Goal: Book appointment/travel/reservation

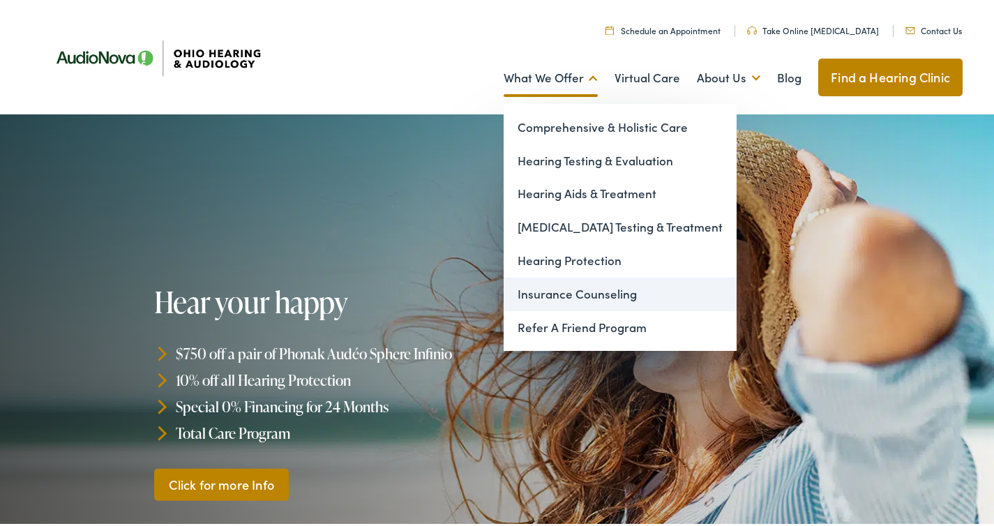
click at [543, 293] on link "Insurance Counseling" at bounding box center [620, 291] width 233 height 33
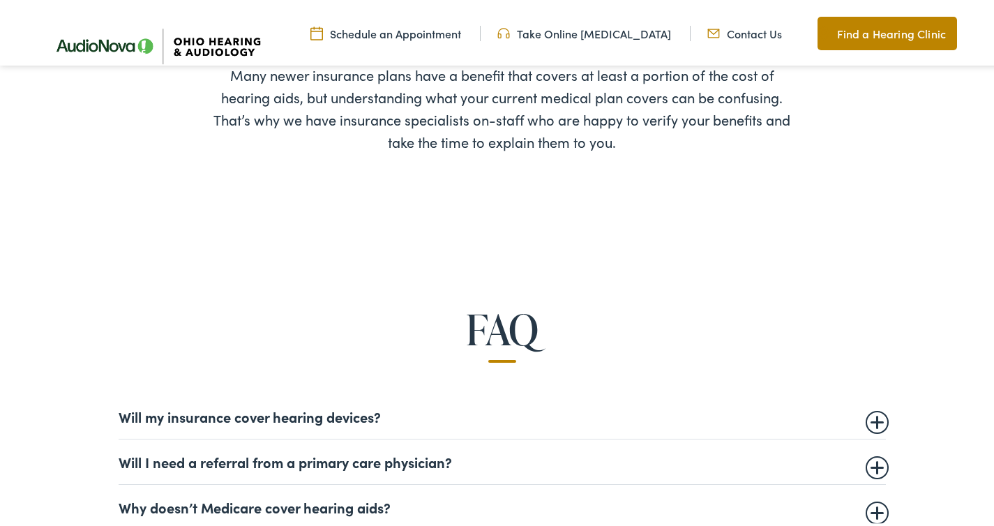
scroll to position [777, 0]
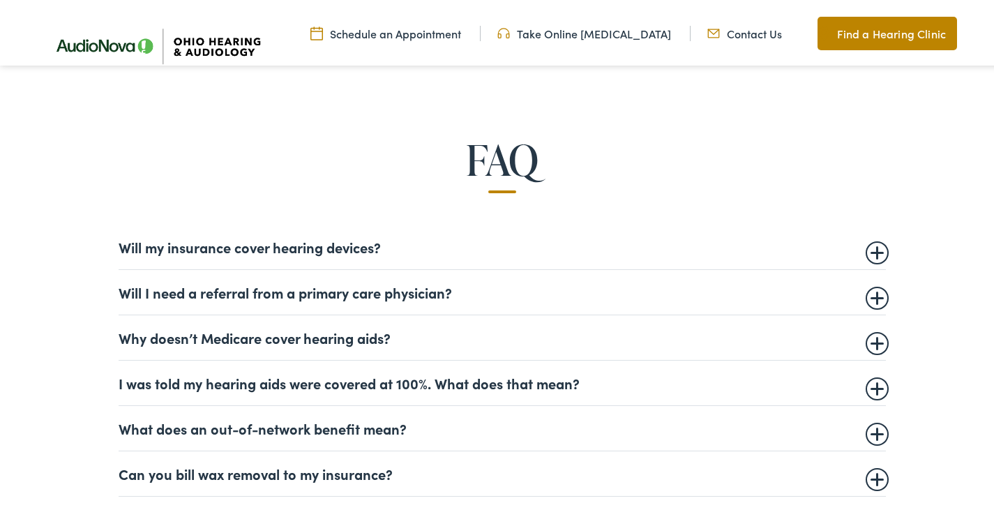
click at [236, 255] on details "Will my insurance cover hearing devices? More and more often private insurance …" at bounding box center [503, 244] width 768 height 45
click at [235, 246] on summary "Will my insurance cover hearing devices?" at bounding box center [503, 244] width 768 height 17
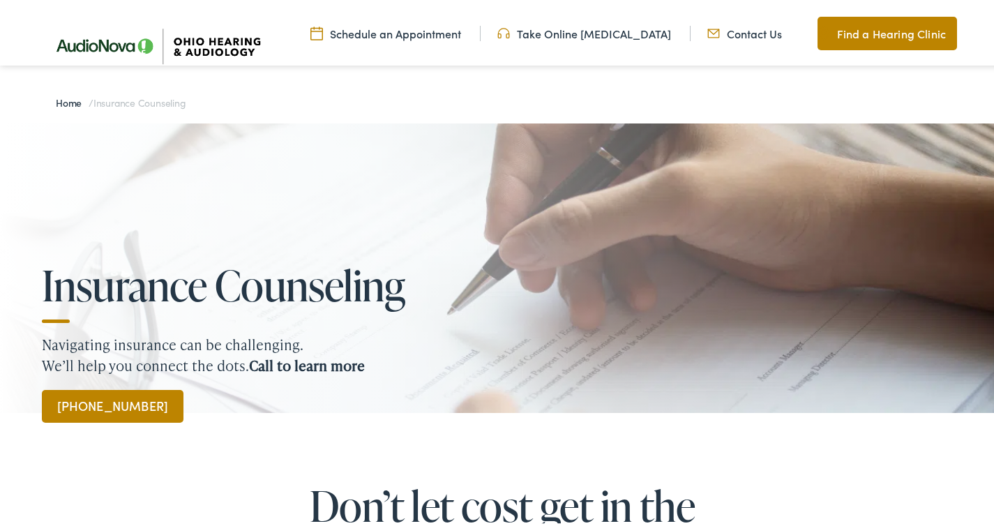
scroll to position [0, 0]
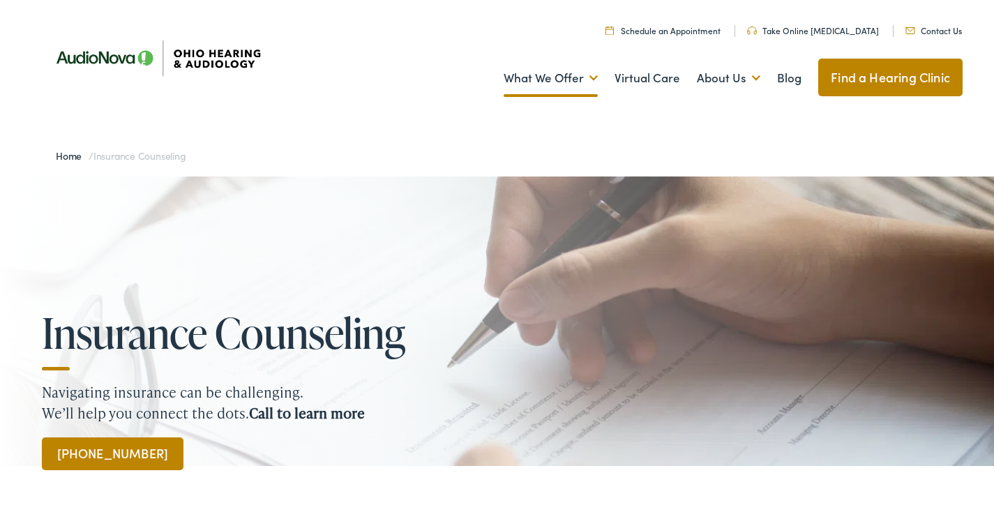
click at [704, 29] on link "Schedule an Appointment" at bounding box center [663, 28] width 115 height 12
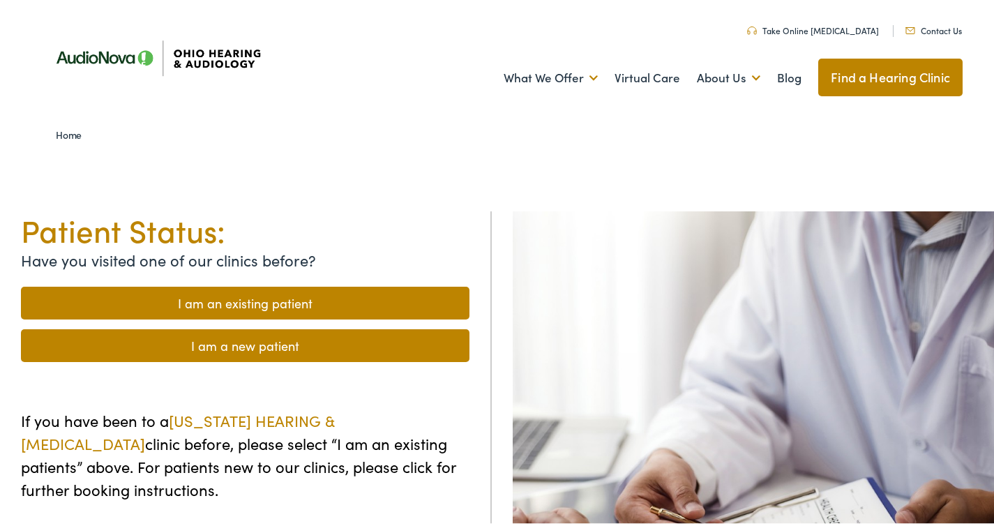
click at [179, 297] on link "I am an existing patient" at bounding box center [245, 300] width 449 height 33
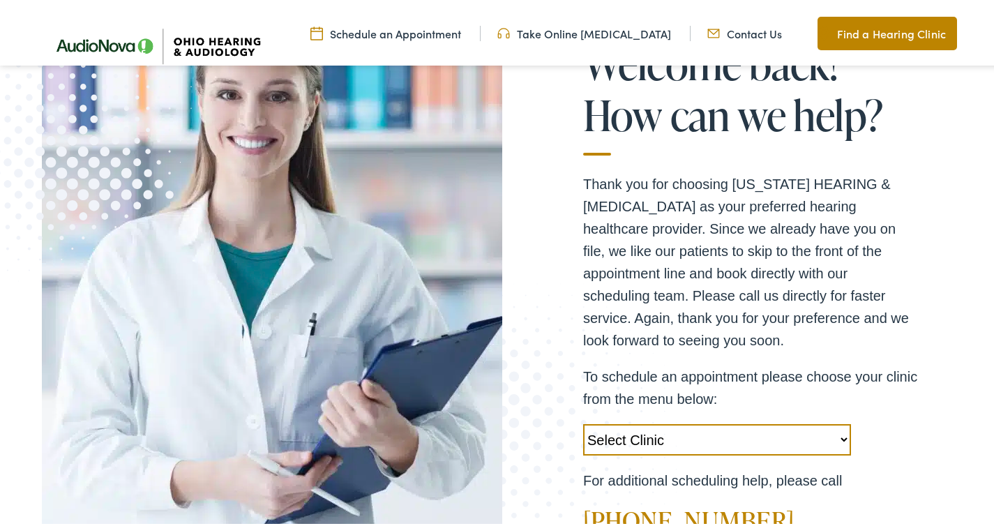
scroll to position [368, 0]
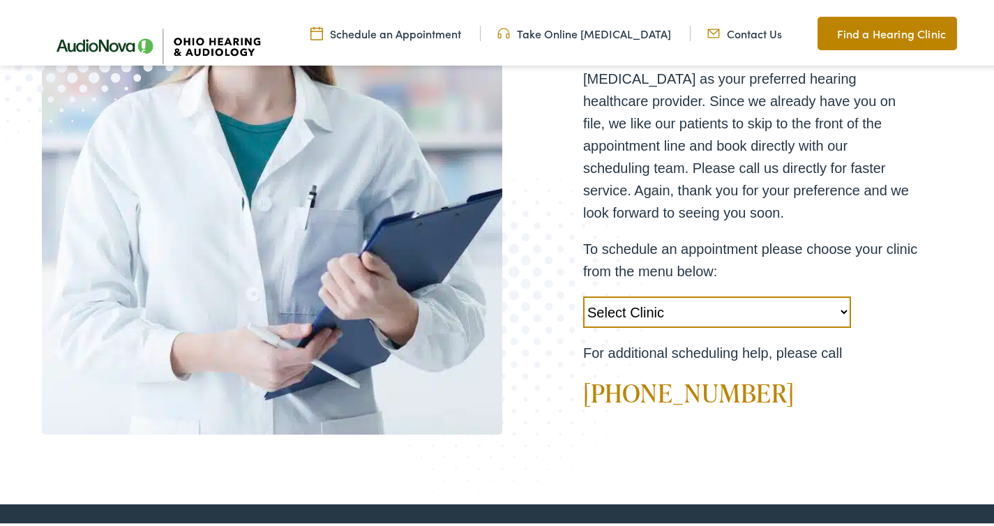
click at [664, 306] on select "Select Clinic Chillicothe-OH-AudioNova 138 Marietta Rd Boardman-OH-AudioNova 75…" at bounding box center [717, 309] width 268 height 31
select select "https://ohiohearing.alpacaaudiology.com/locations/lyndhurst-oh/"
click at [583, 294] on select "Select Clinic Chillicothe-OH-AudioNova 138 Marietta Rd Boardman-OH-AudioNova 75…" at bounding box center [717, 309] width 268 height 31
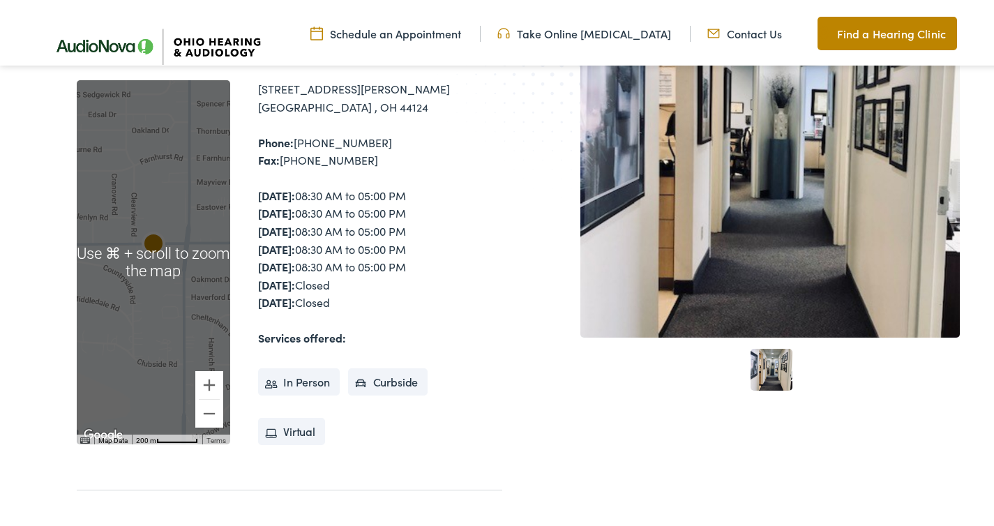
scroll to position [445, 0]
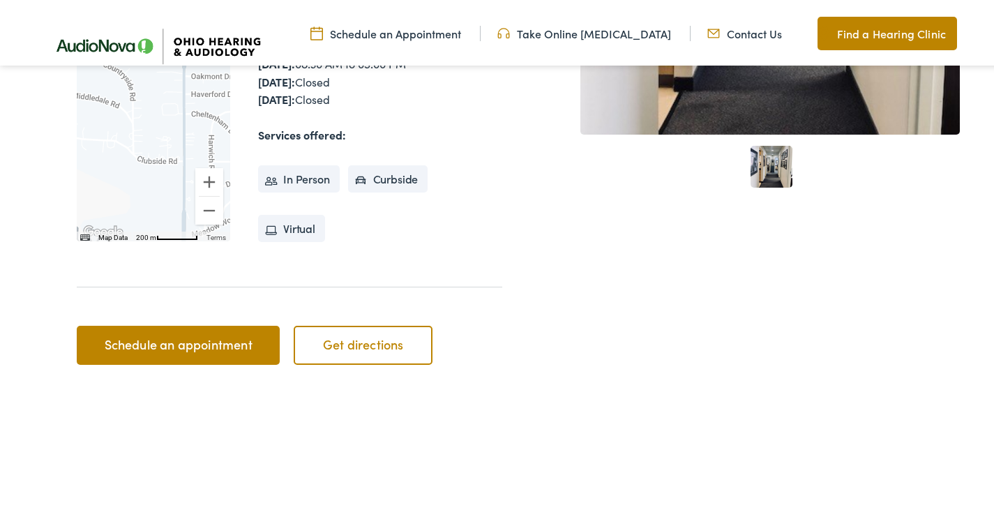
click at [284, 181] on li "In Person" at bounding box center [299, 177] width 82 height 28
click at [183, 349] on link "Schedule an appointment" at bounding box center [178, 342] width 203 height 39
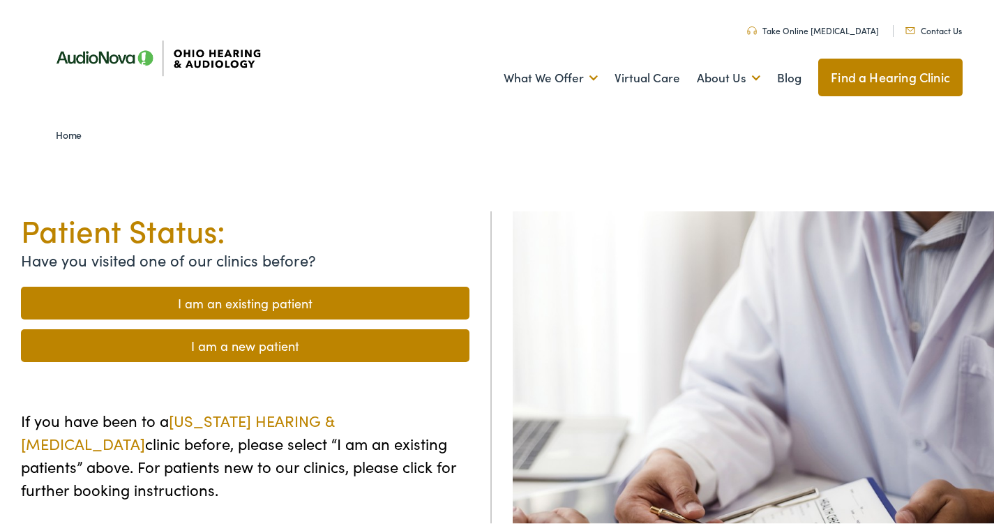
click at [204, 296] on link "I am an existing patient" at bounding box center [245, 300] width 449 height 33
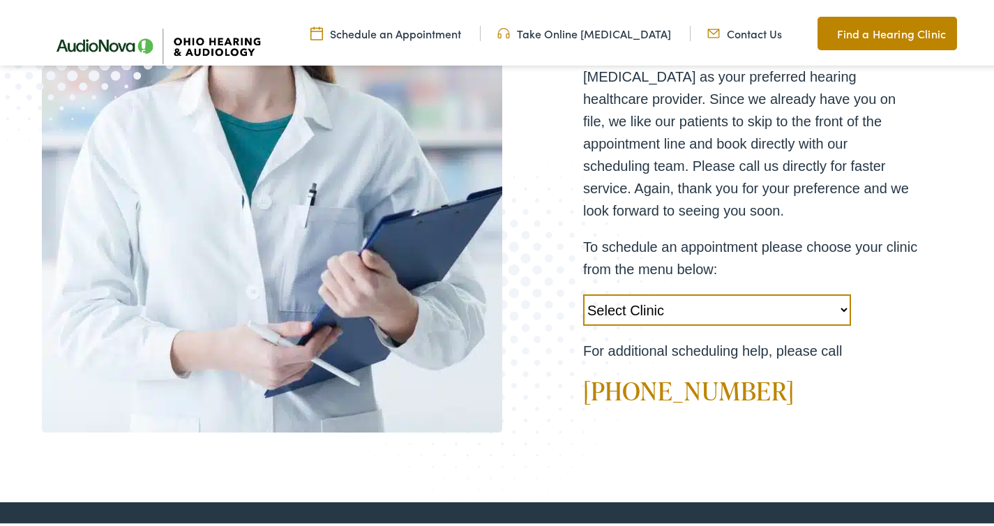
scroll to position [369, 0]
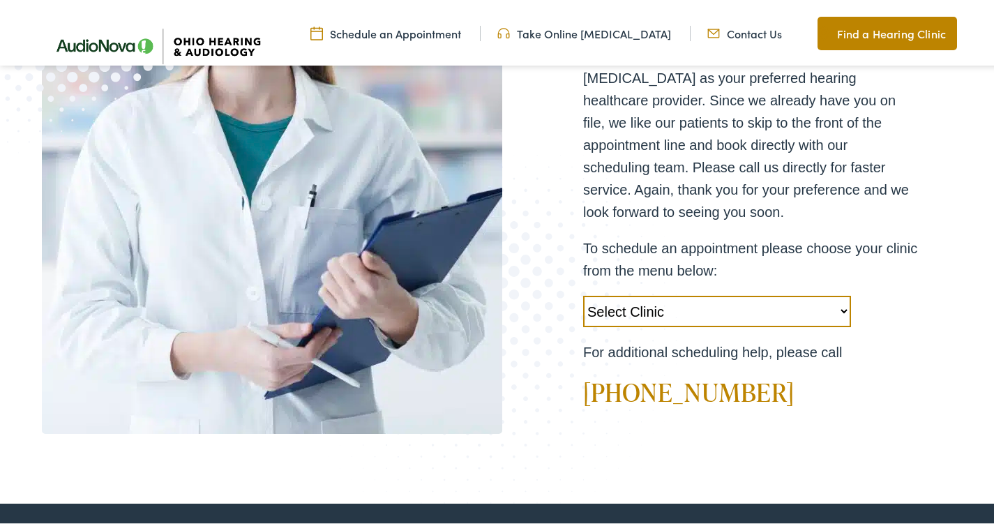
click at [401, 29] on link "Schedule an Appointment" at bounding box center [386, 30] width 151 height 15
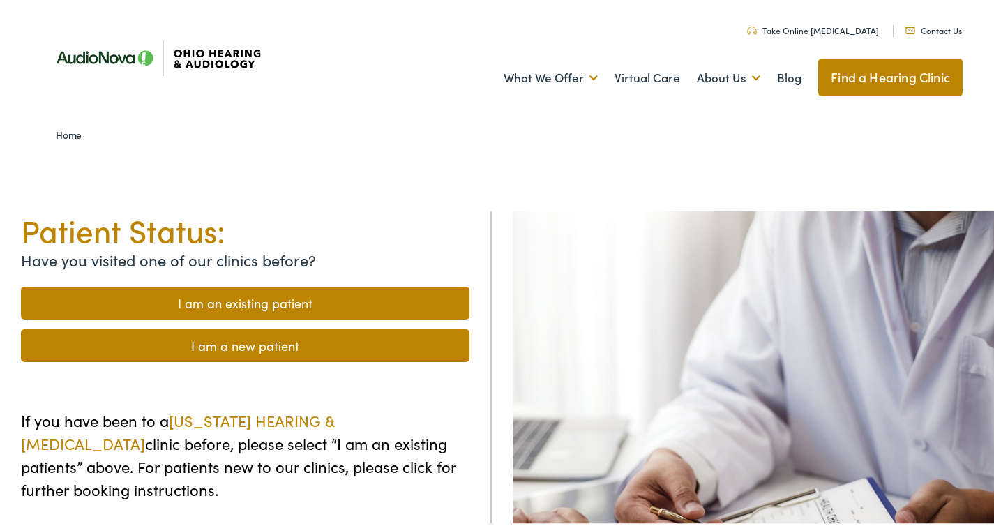
click at [225, 303] on link "I am an existing patient" at bounding box center [245, 300] width 449 height 33
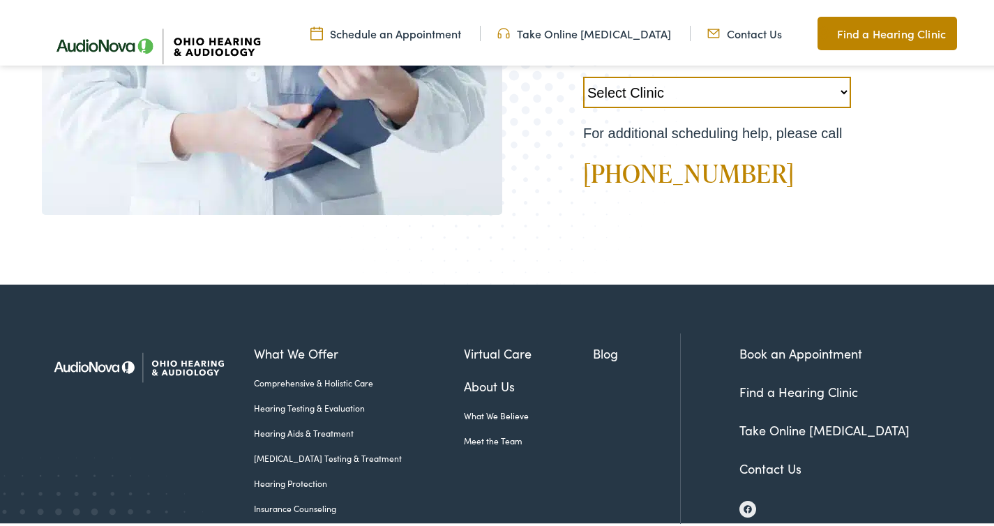
scroll to position [544, 0]
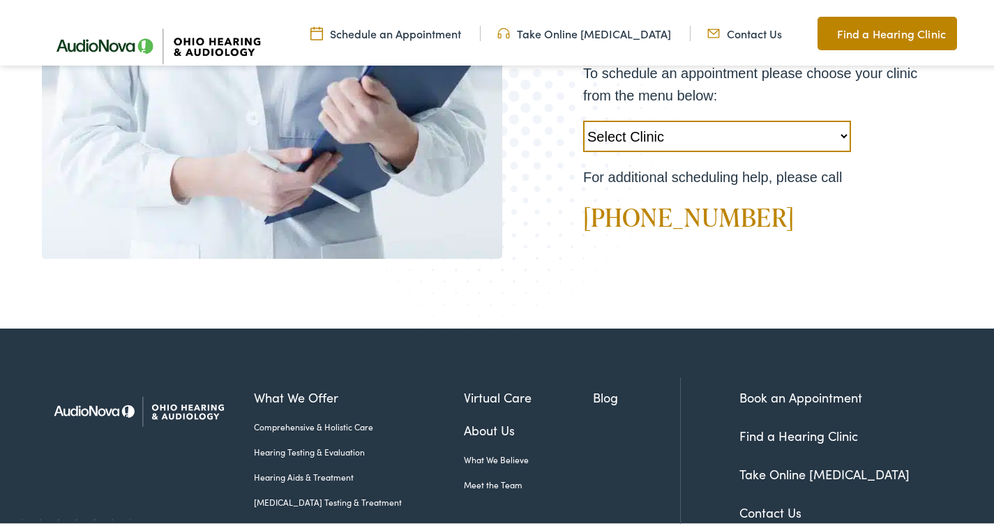
click at [634, 130] on select "Select Clinic [GEOGRAPHIC_DATA]-[GEOGRAPHIC_DATA]-AudioNova [STREET_ADDRESS][PE…" at bounding box center [717, 133] width 268 height 31
select select "[URL][DOMAIN_NAME]"
click at [583, 118] on select "Select Clinic [GEOGRAPHIC_DATA]-[GEOGRAPHIC_DATA]-AudioNova [STREET_ADDRESS][PE…" at bounding box center [717, 133] width 268 height 31
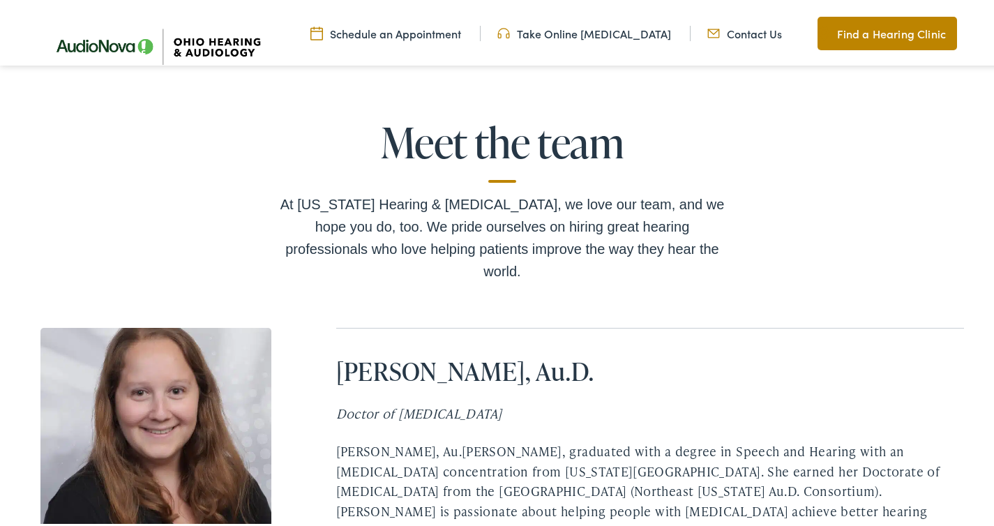
scroll to position [2555, 0]
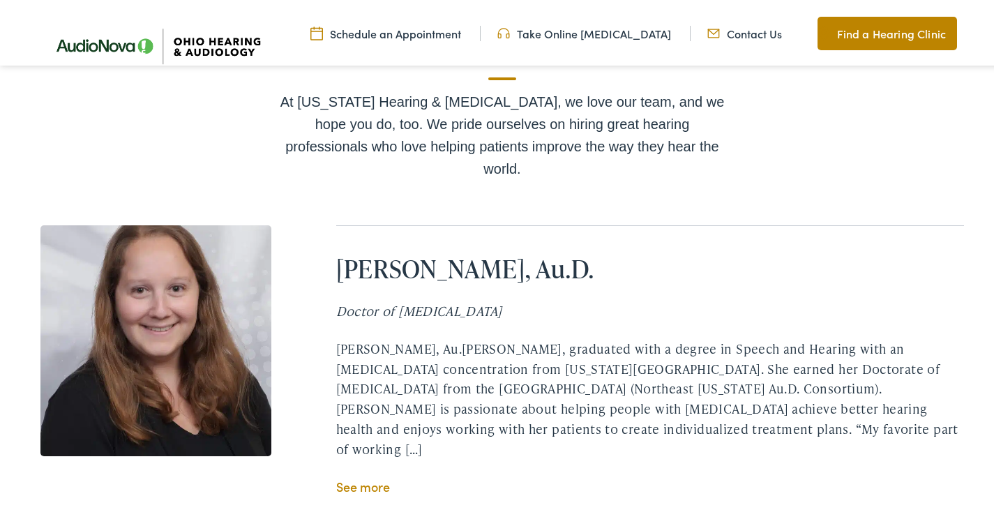
click at [374, 475] on link "See more" at bounding box center [363, 483] width 54 height 17
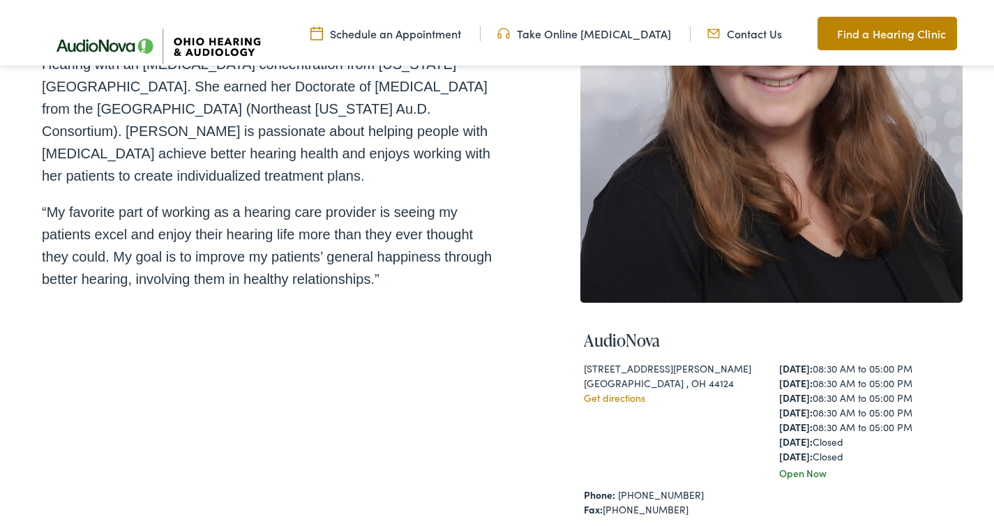
scroll to position [407, 0]
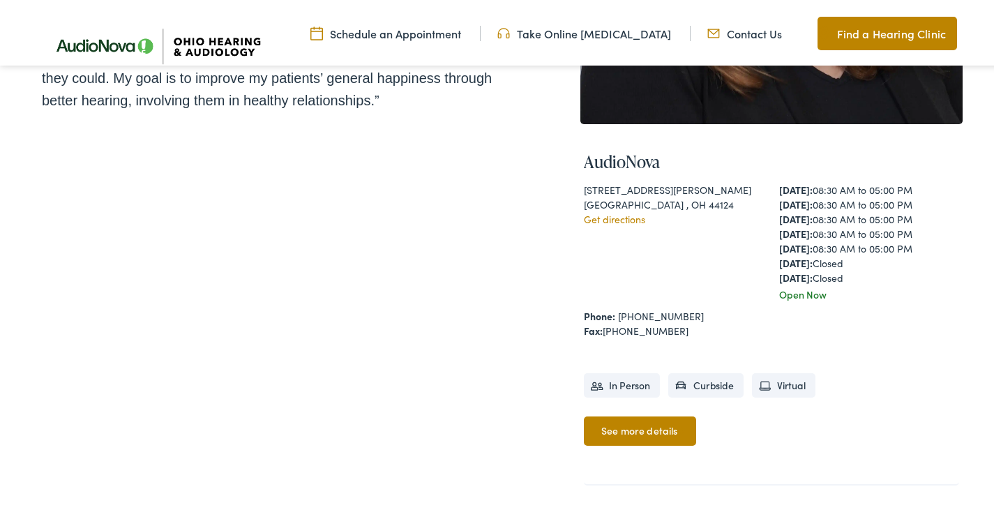
click at [621, 429] on link "See more details" at bounding box center [640, 428] width 112 height 29
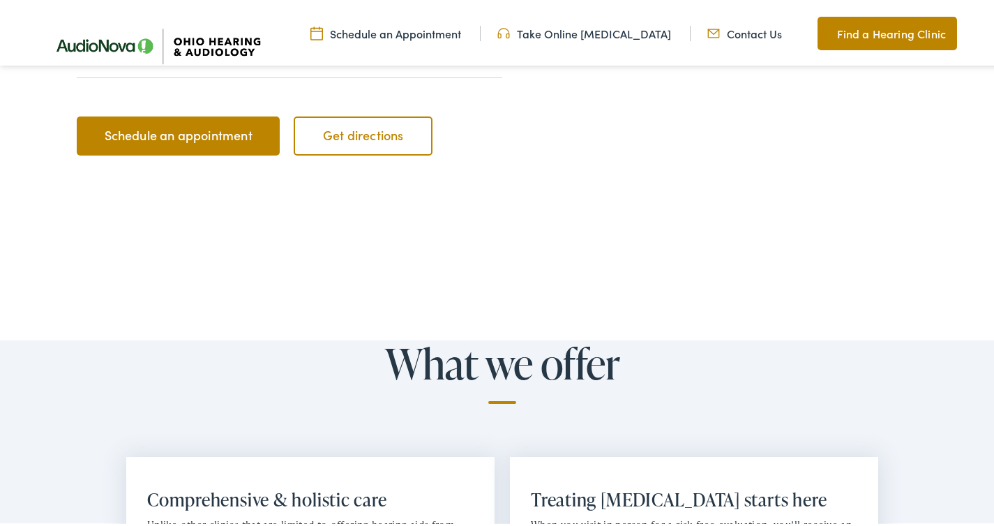
scroll to position [613, 0]
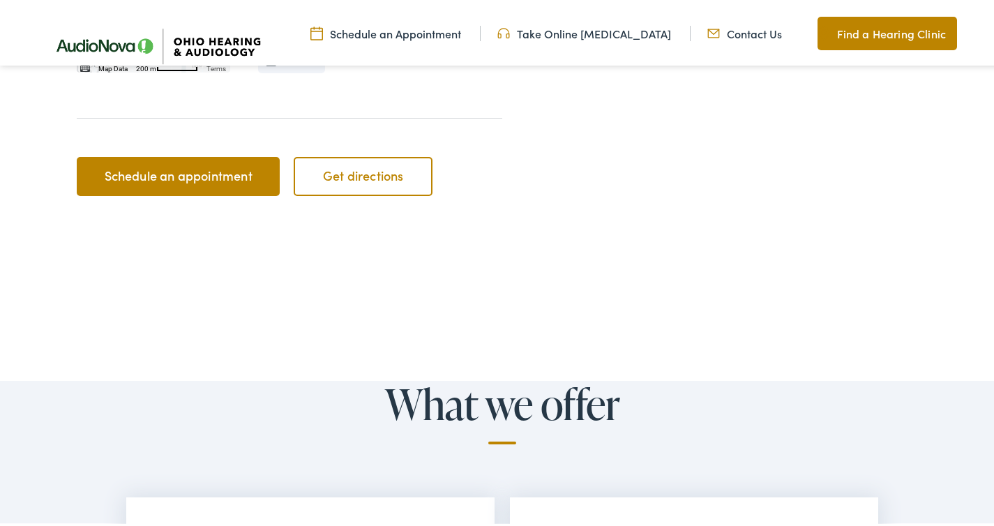
click at [196, 173] on link "Schedule an appointment" at bounding box center [178, 173] width 203 height 39
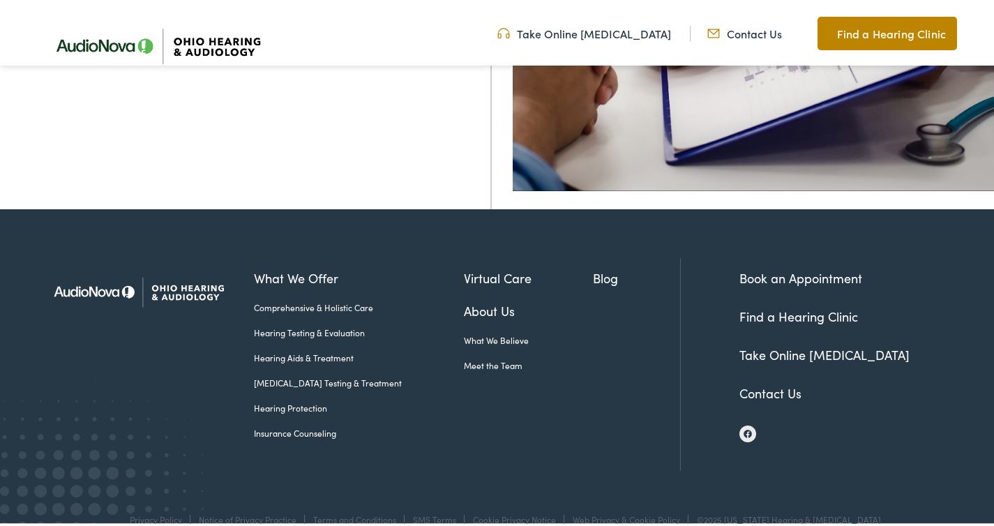
scroll to position [546, 0]
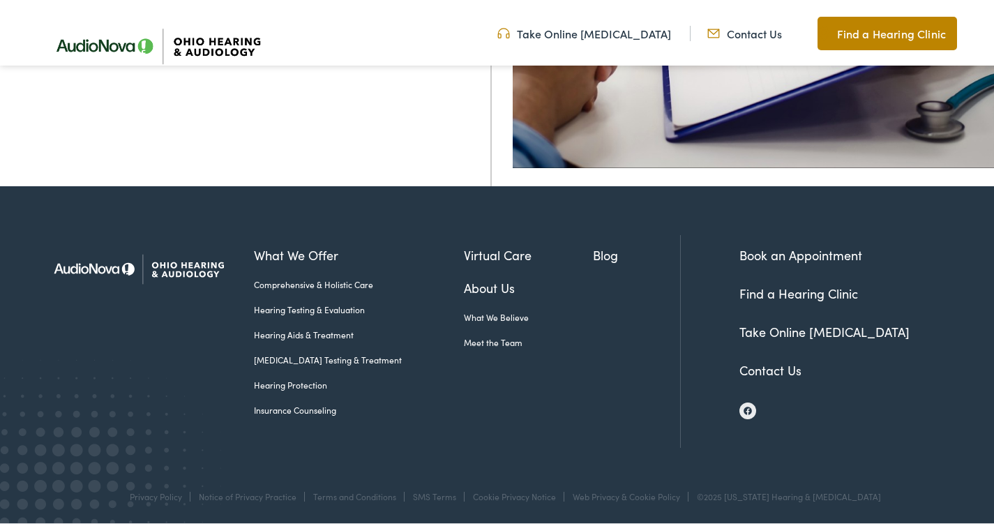
click at [818, 253] on link "Book an Appointment" at bounding box center [801, 252] width 123 height 17
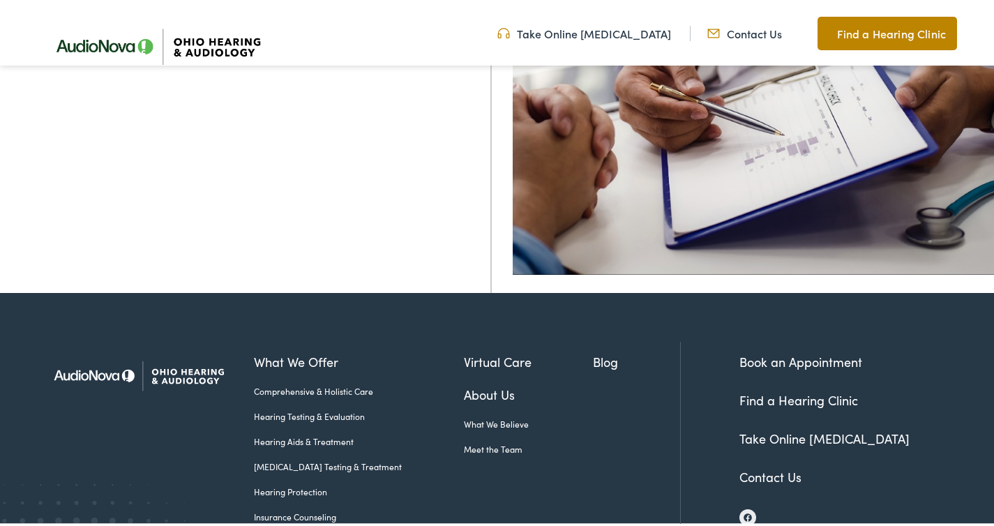
scroll to position [546, 0]
